Goal: Navigation & Orientation: Find specific page/section

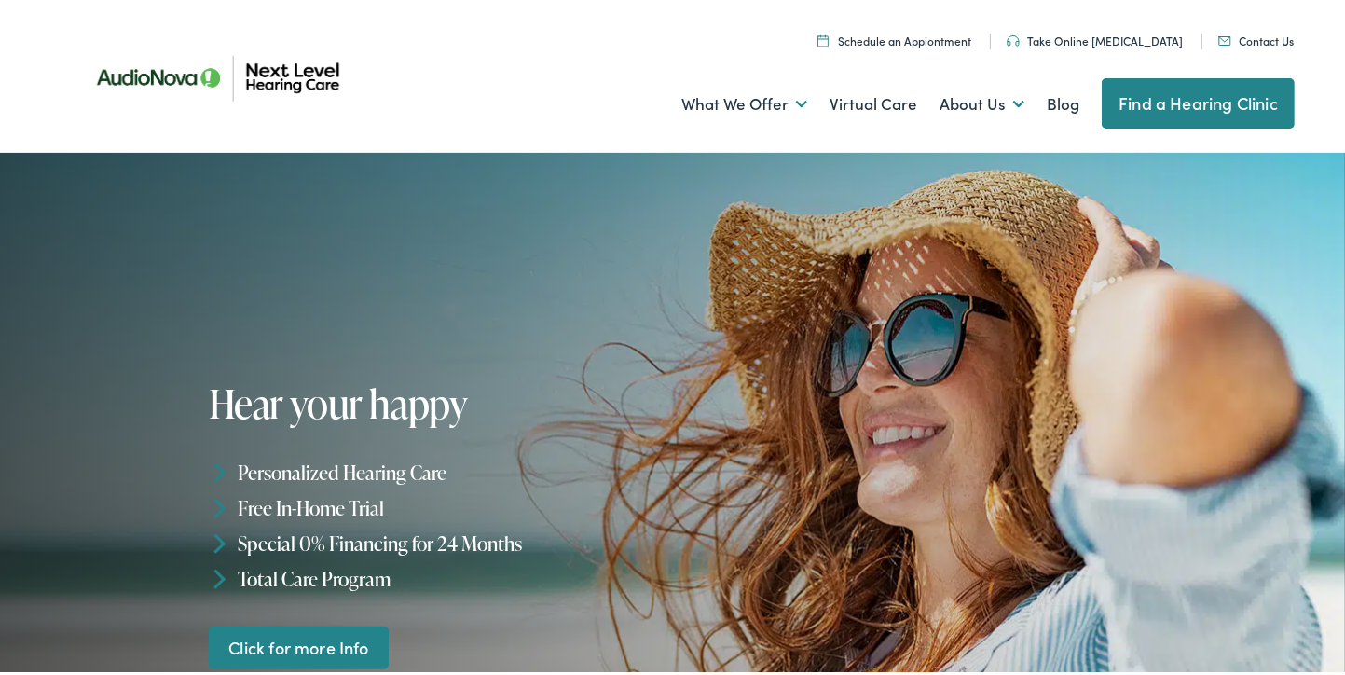
click at [1159, 89] on link "Find a Hearing Clinic" at bounding box center [1198, 100] width 193 height 50
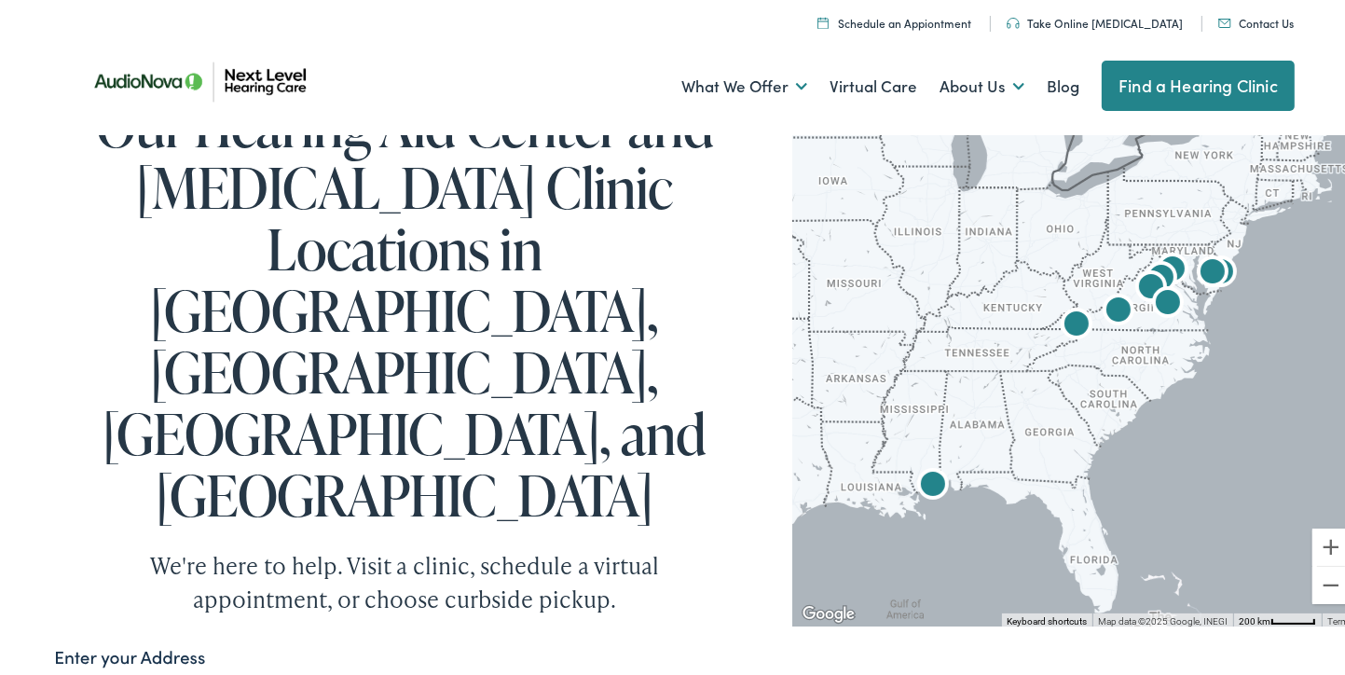
scroll to position [93, 0]
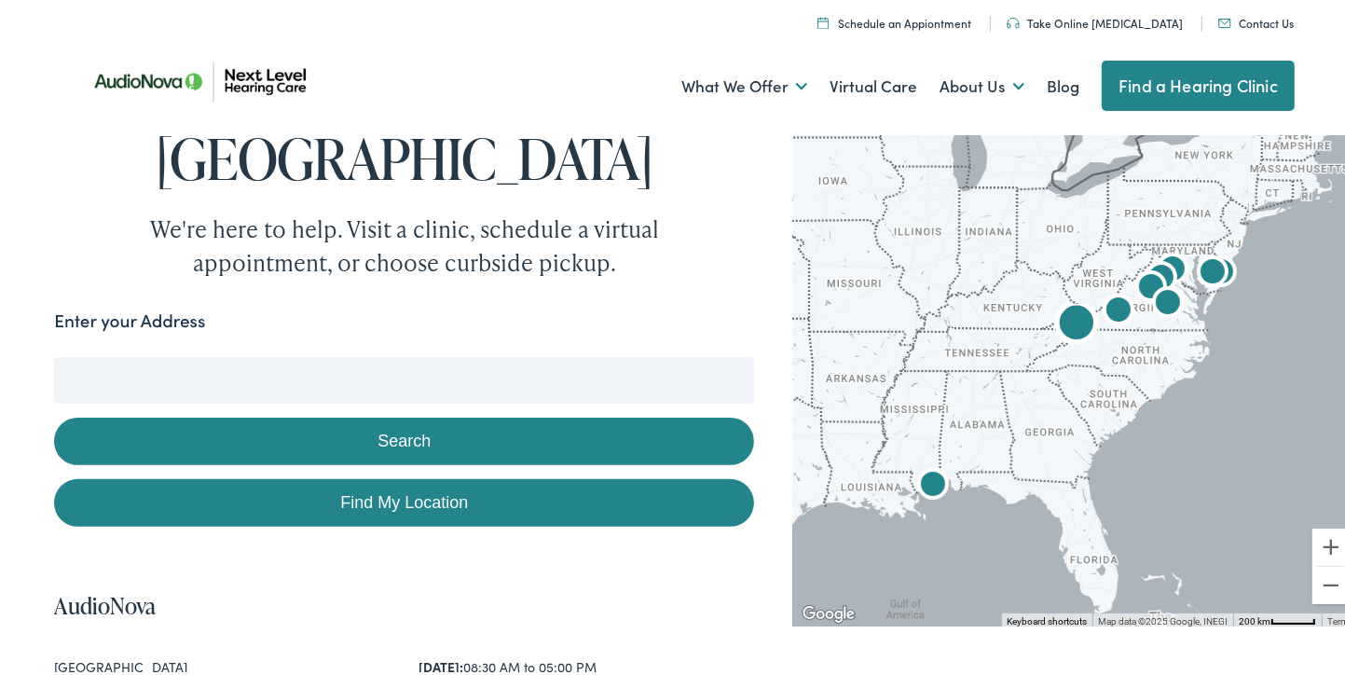
scroll to position [466, 0]
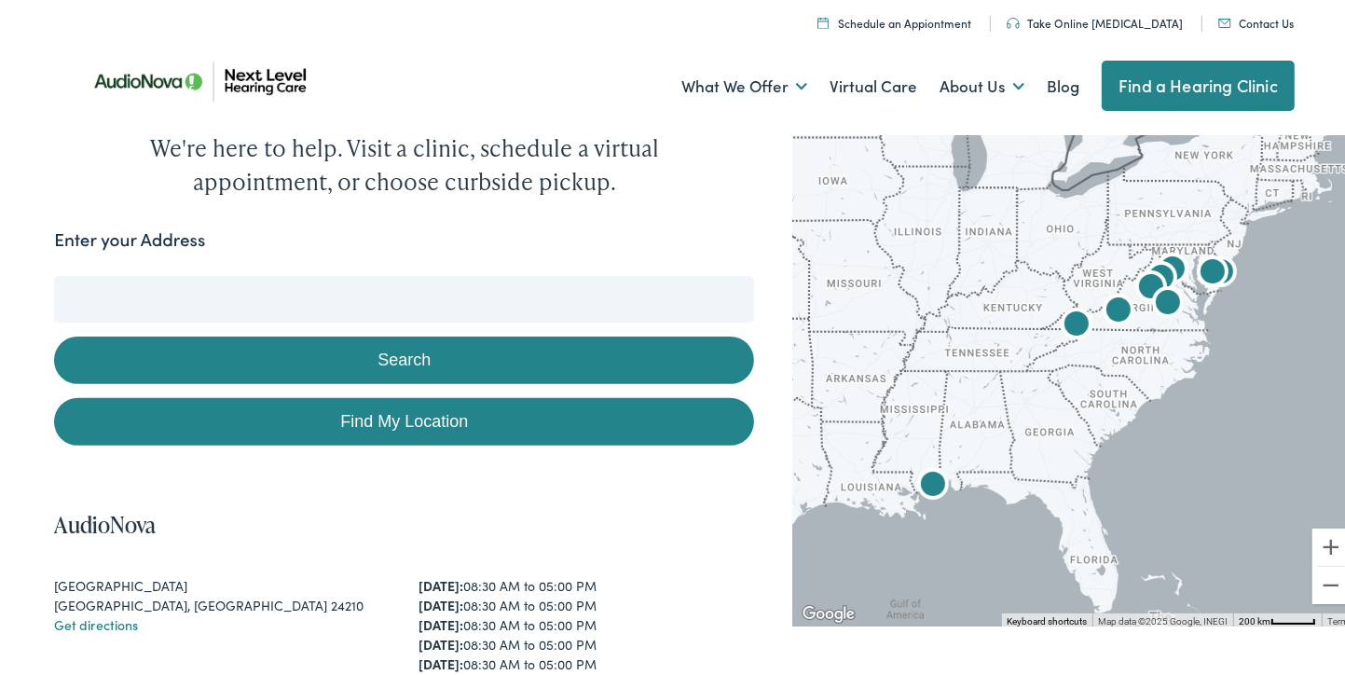
click at [424, 394] on link "Find My Location" at bounding box center [404, 418] width 700 height 48
type input "[GEOGRAPHIC_DATA], [US_STATE]"
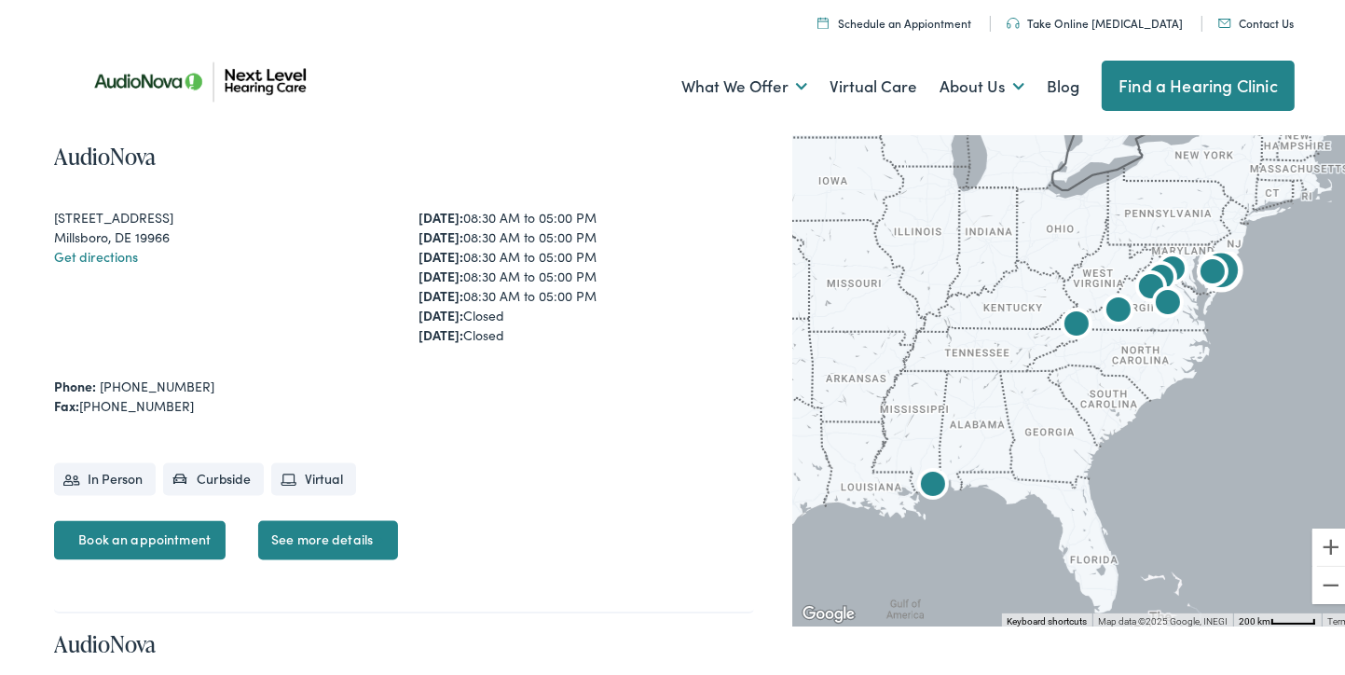
scroll to position [3355, 0]
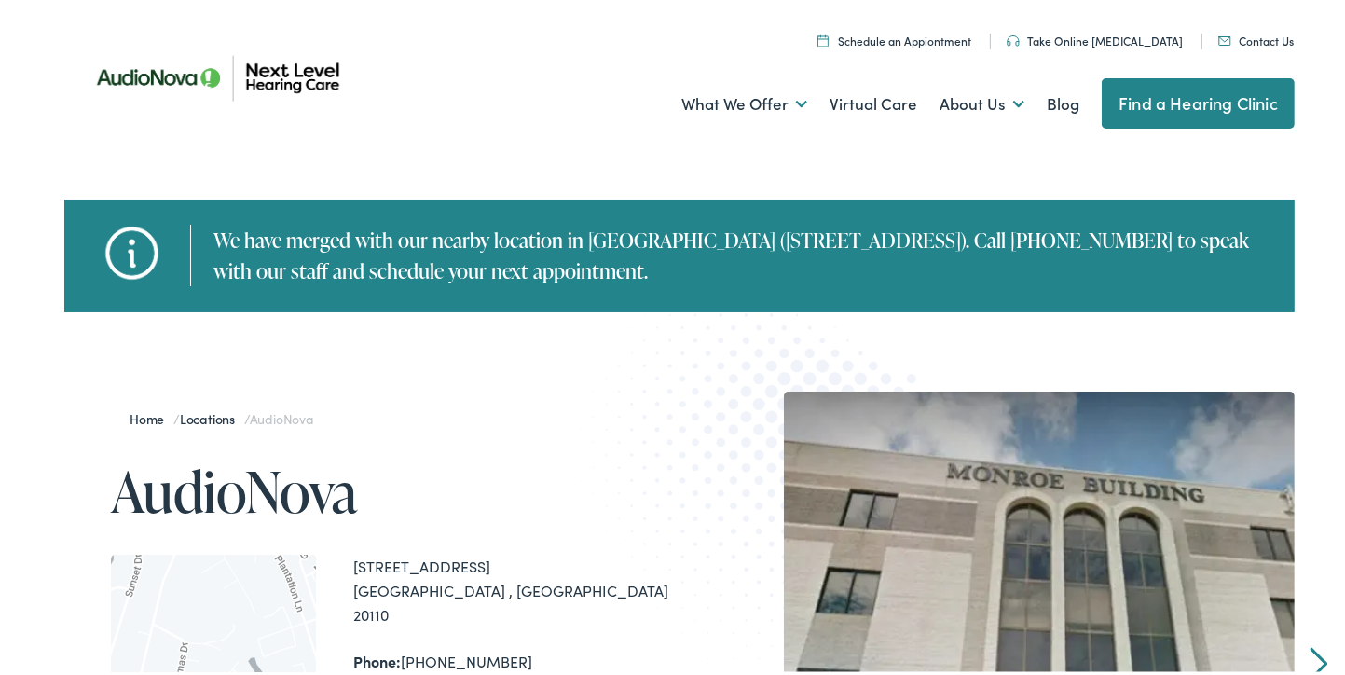
click at [1164, 89] on link "Find a Hearing Clinic" at bounding box center [1198, 100] width 193 height 50
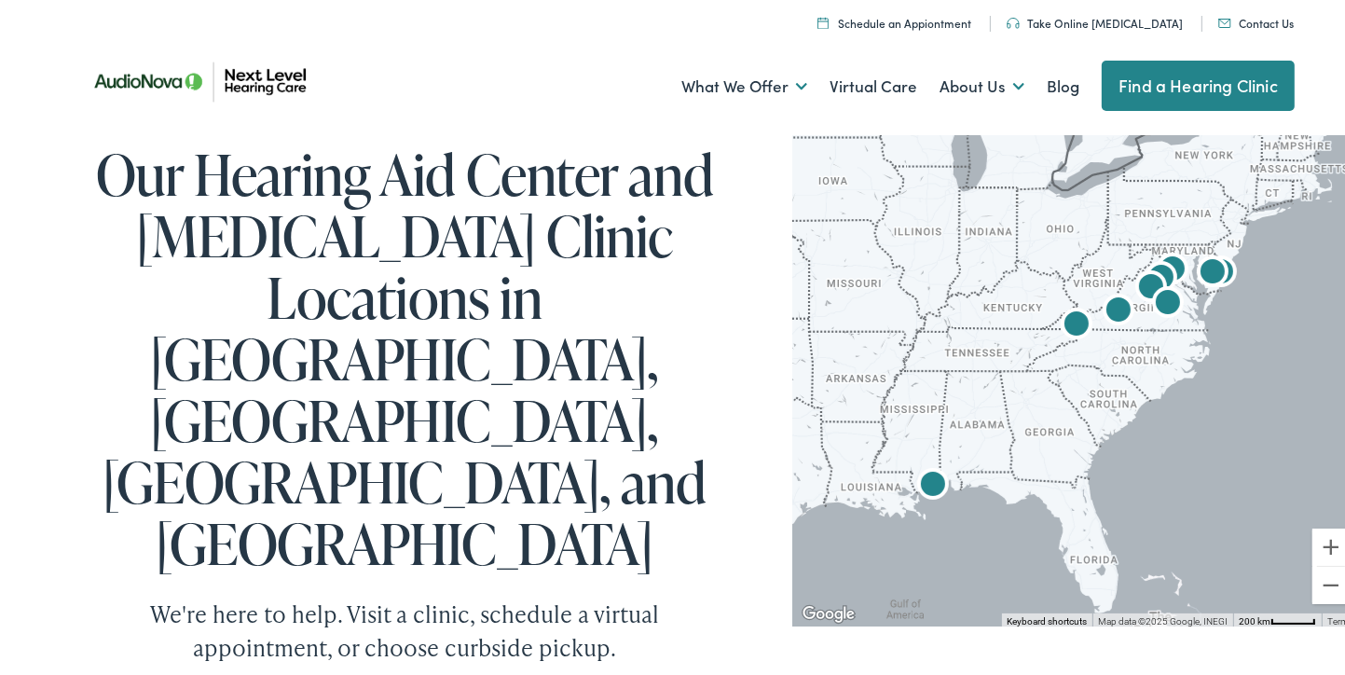
scroll to position [93, 0]
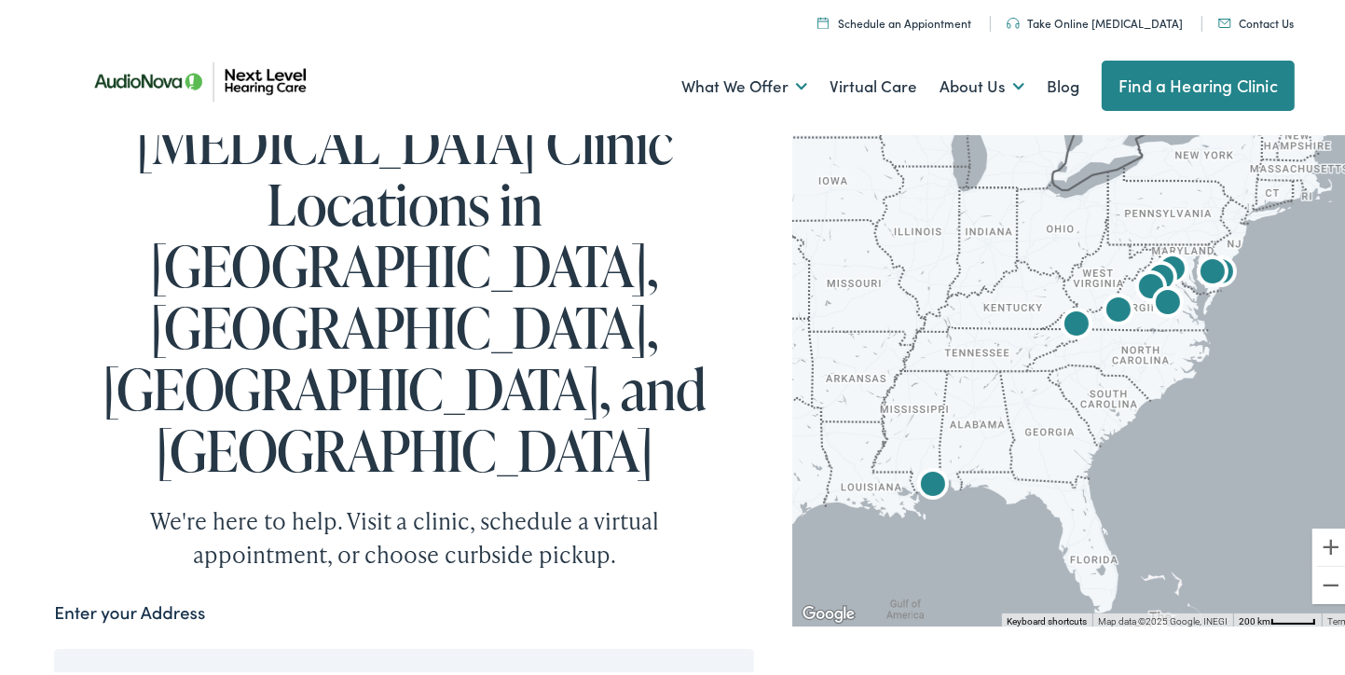
type input "[GEOGRAPHIC_DATA], [US_STATE]"
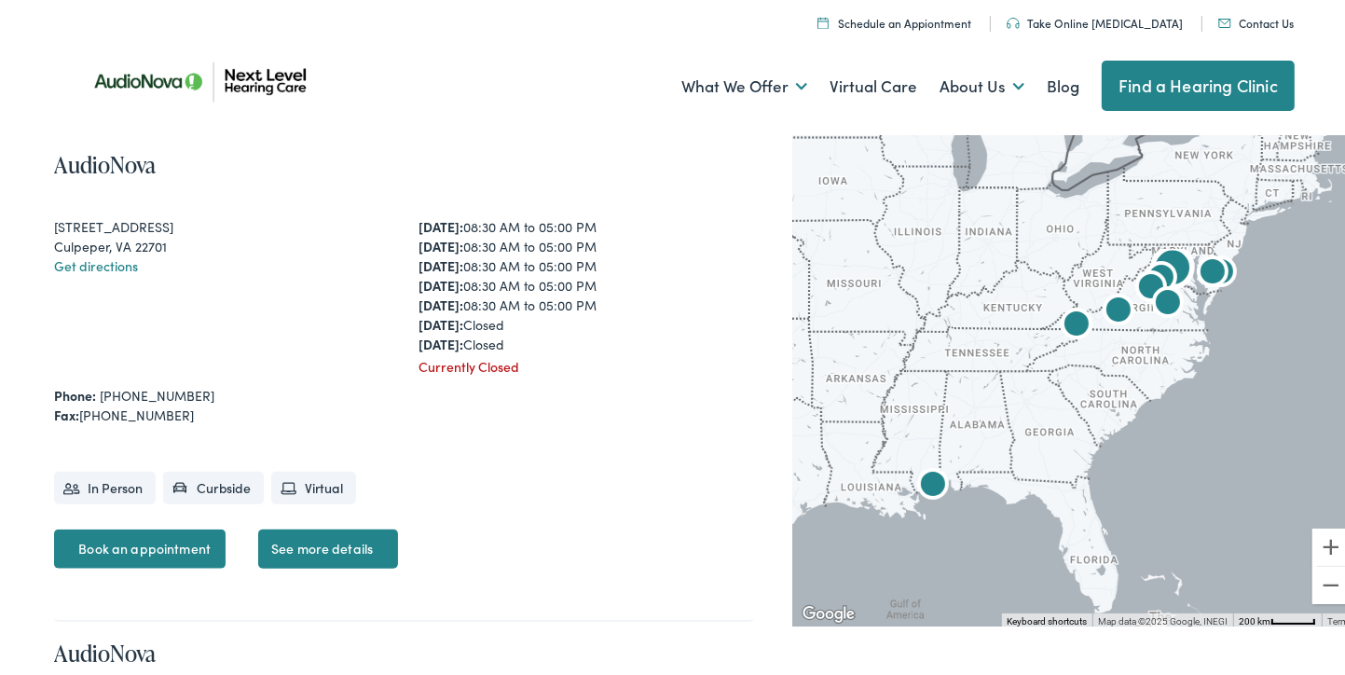
scroll to position [1678, 0]
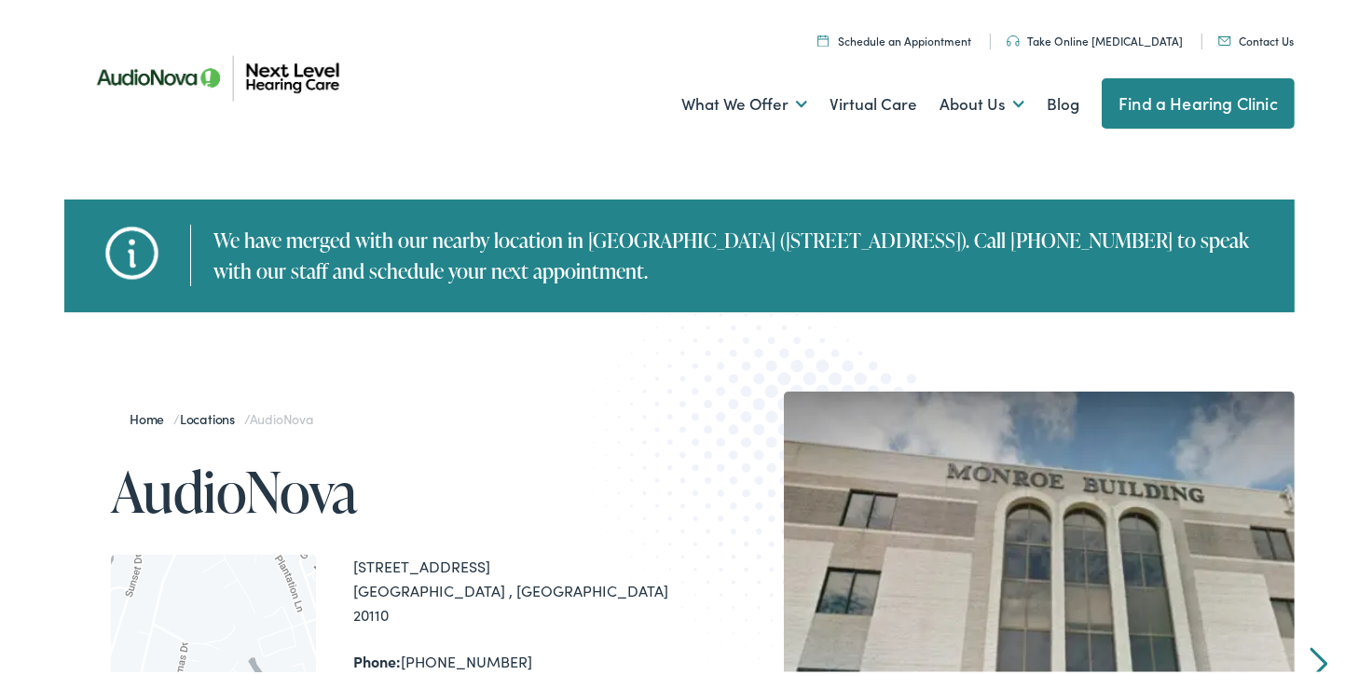
click at [1126, 92] on link "Find a Hearing Clinic" at bounding box center [1198, 100] width 193 height 50
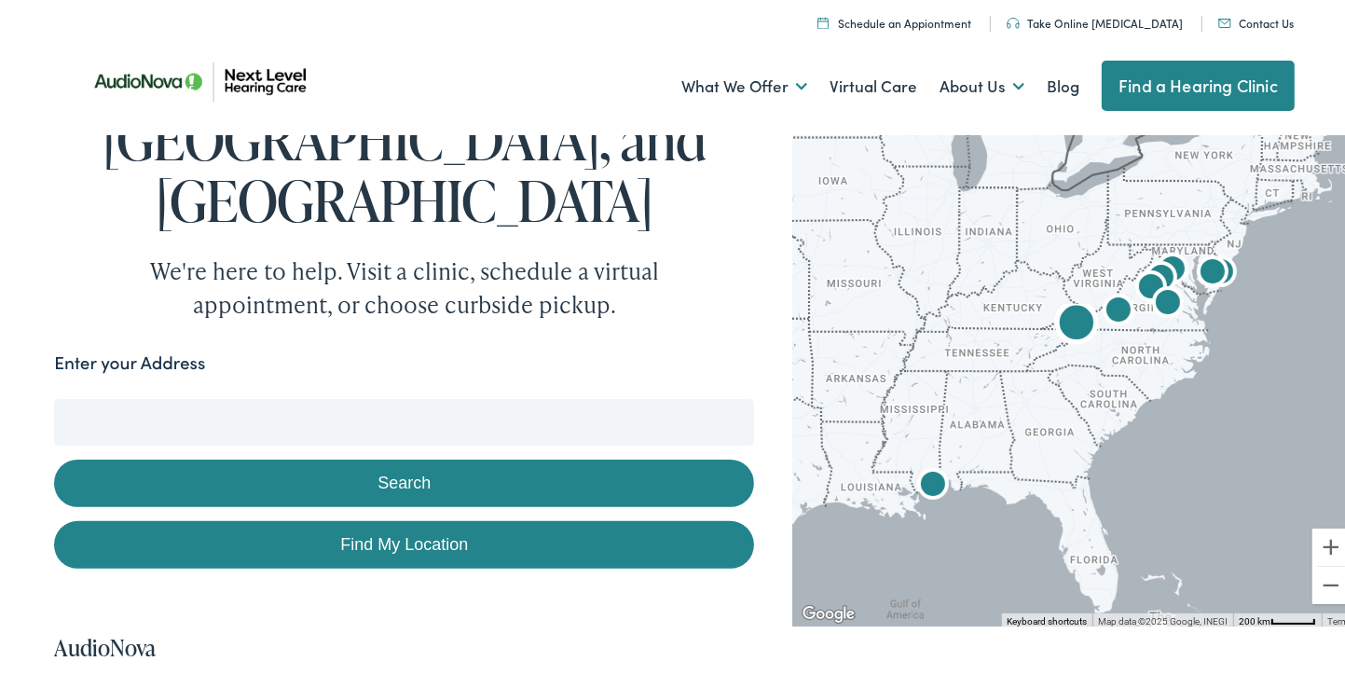
scroll to position [280, 0]
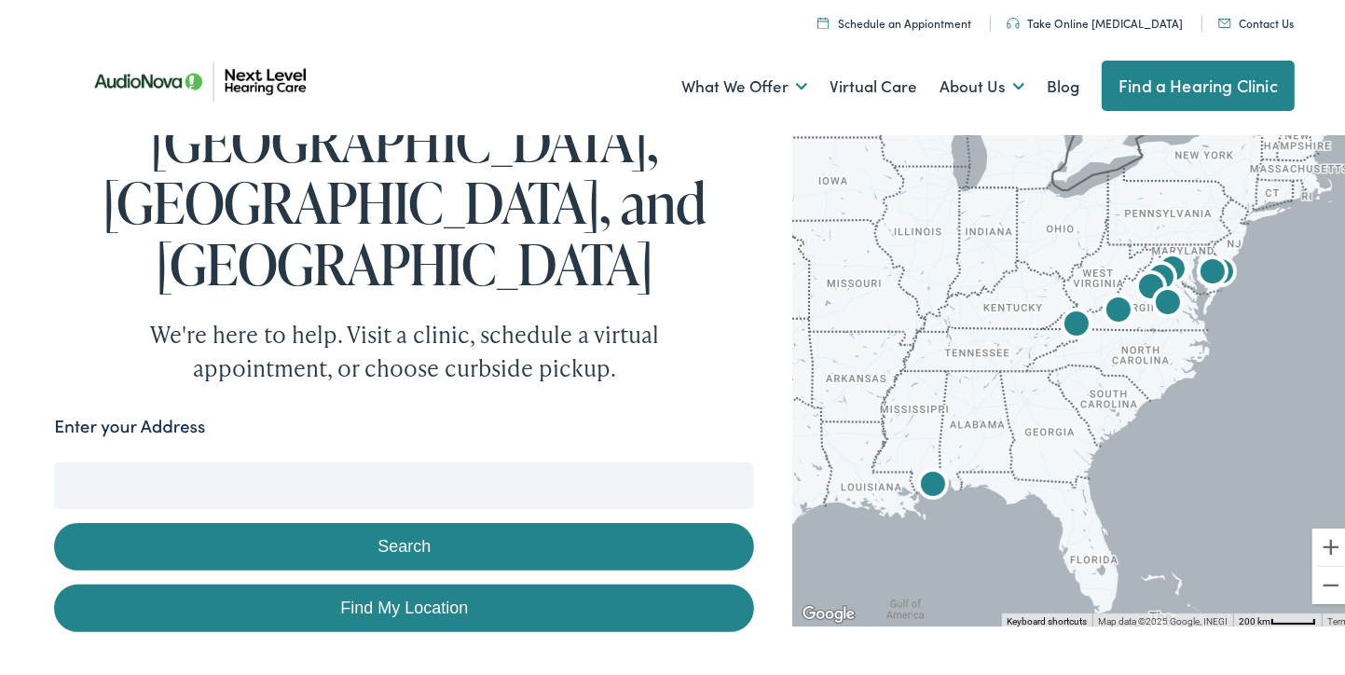
click at [473, 519] on button "Search" at bounding box center [404, 543] width 700 height 48
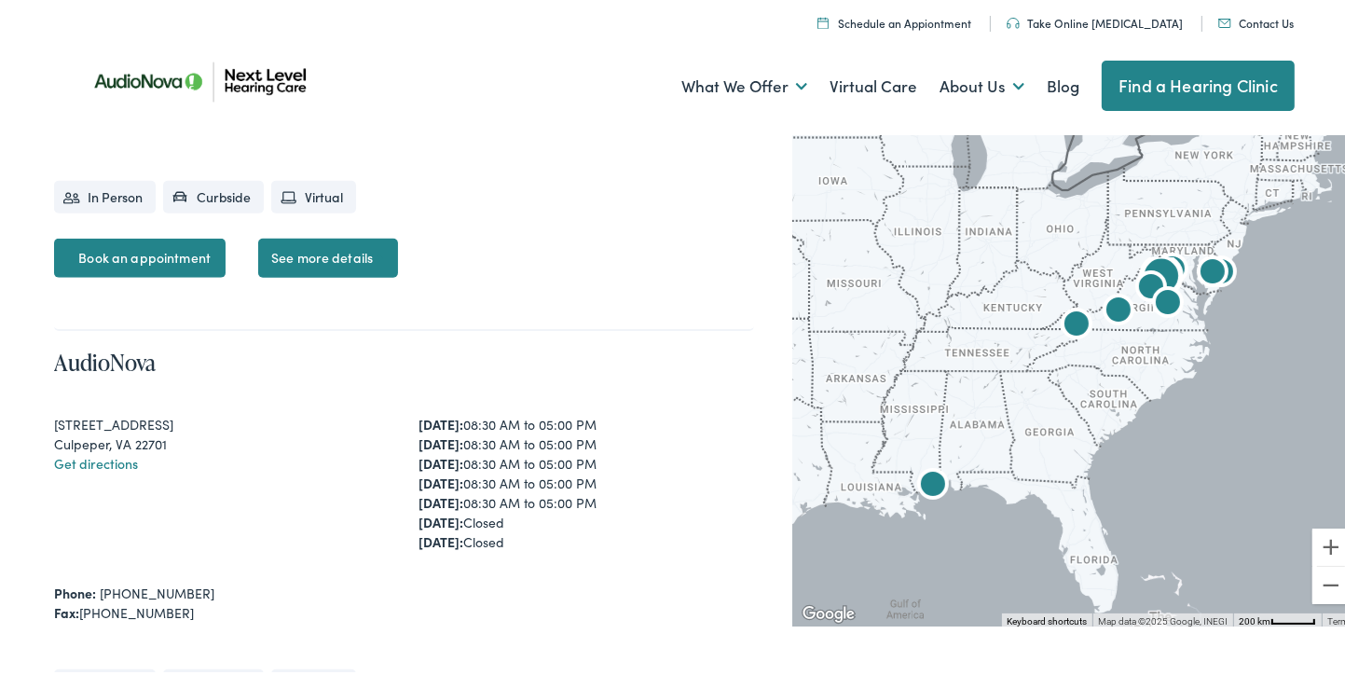
scroll to position [1678, 0]
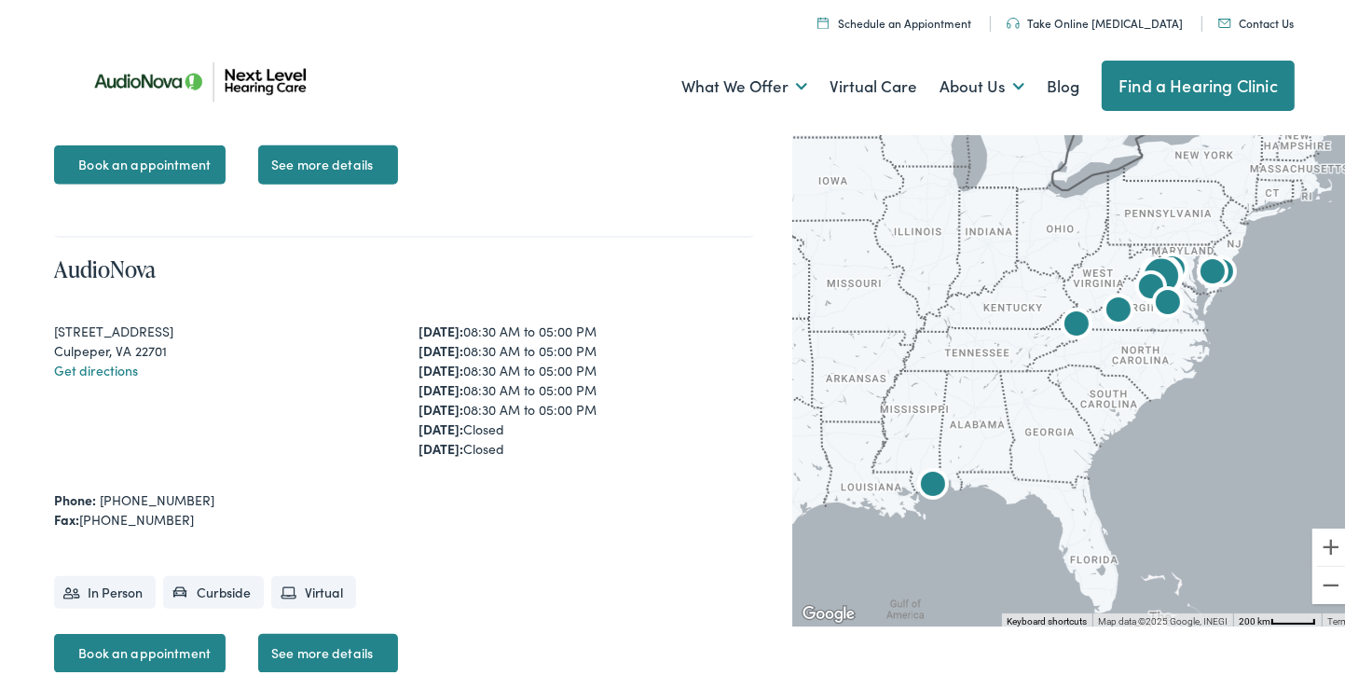
click at [310, 630] on link "See more details" at bounding box center [328, 649] width 140 height 39
